Goal: Navigation & Orientation: Find specific page/section

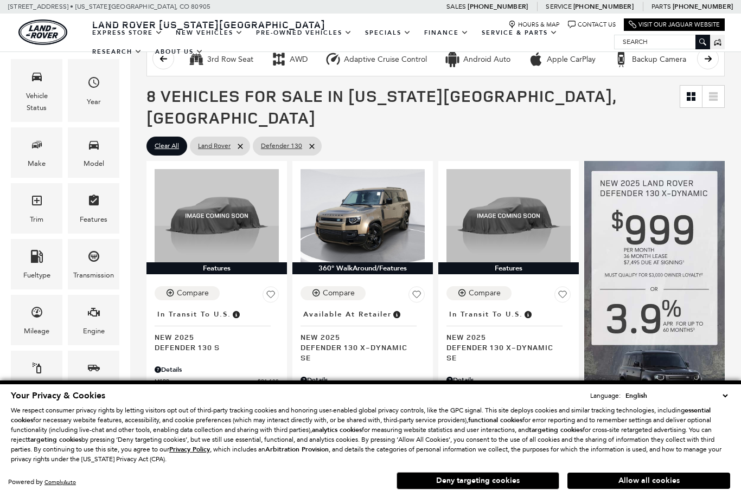
scroll to position [140, 0]
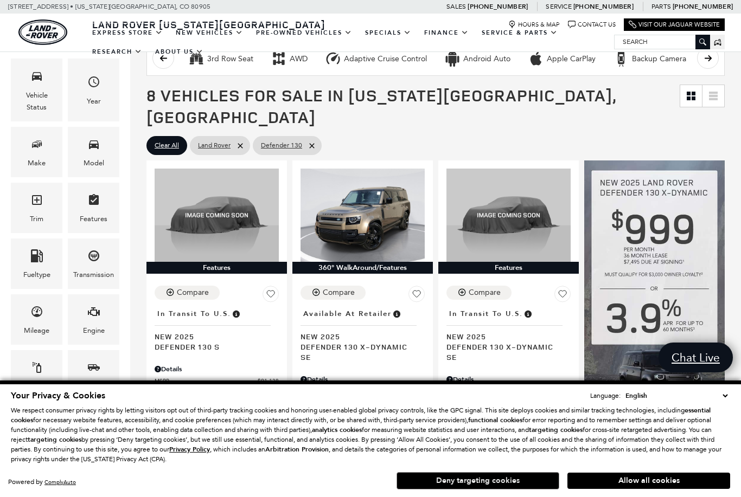
click at [536, 490] on button "Deny targeting cookies" at bounding box center [477, 480] width 163 height 17
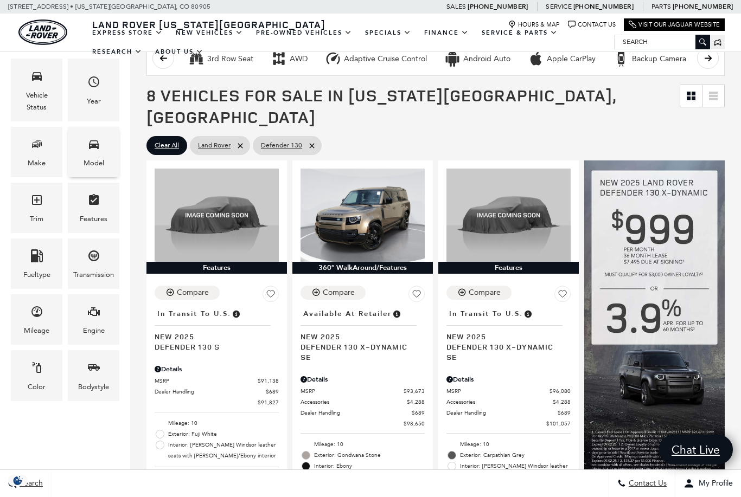
click at [95, 155] on span "Model" at bounding box center [93, 146] width 13 height 22
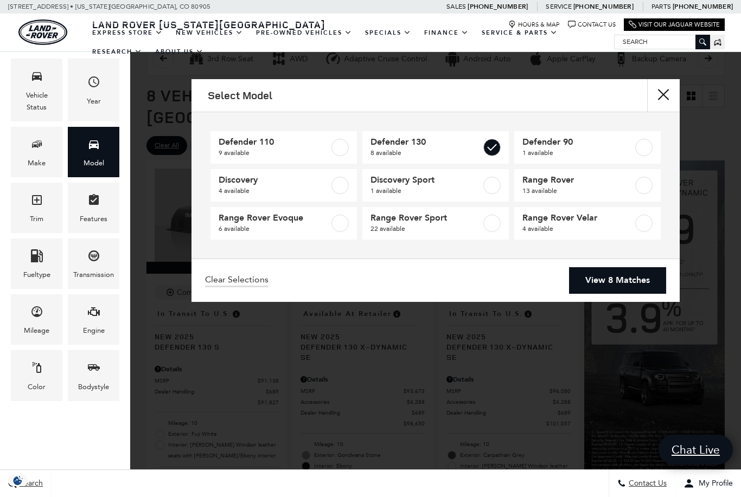
click at [651, 279] on link "View 8 Matches" at bounding box center [617, 280] width 97 height 27
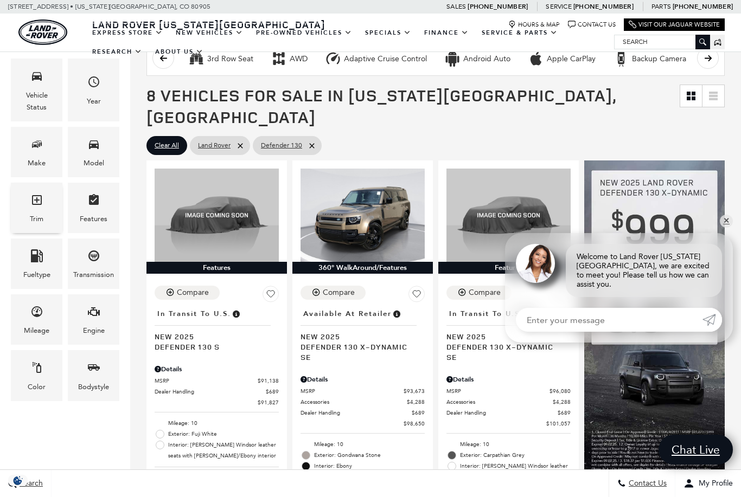
click at [34, 207] on icon "Trim" at bounding box center [36, 200] width 13 height 13
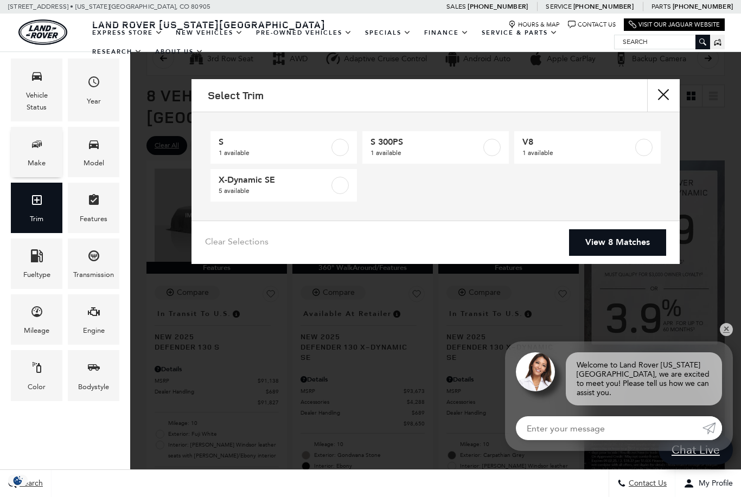
click at [43, 144] on icon "Make" at bounding box center [36, 144] width 13 height 13
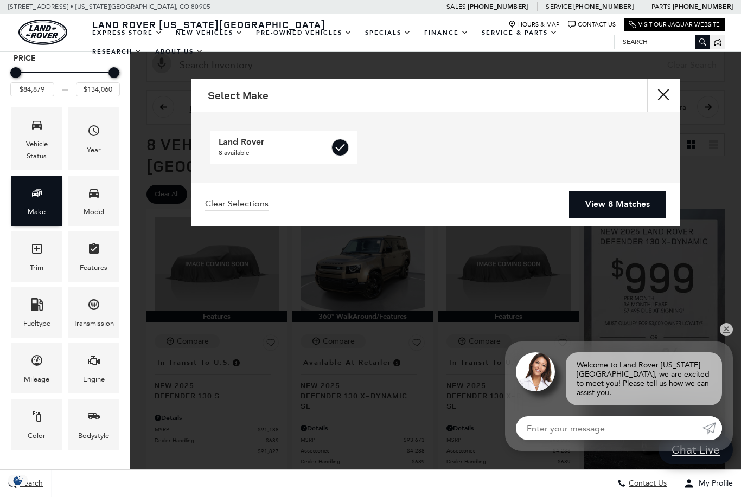
scroll to position [36, 0]
